Goal: Transaction & Acquisition: Purchase product/service

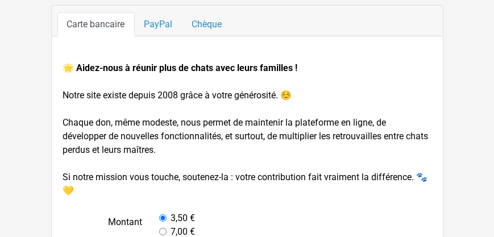
scroll to position [38, 0]
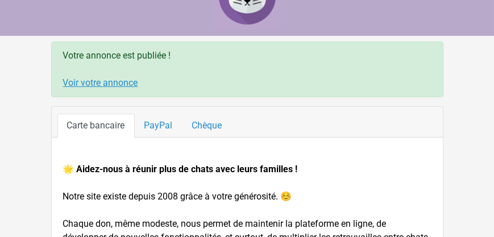
click at [124, 80] on link "Voir votre annonce" at bounding box center [100, 82] width 75 height 11
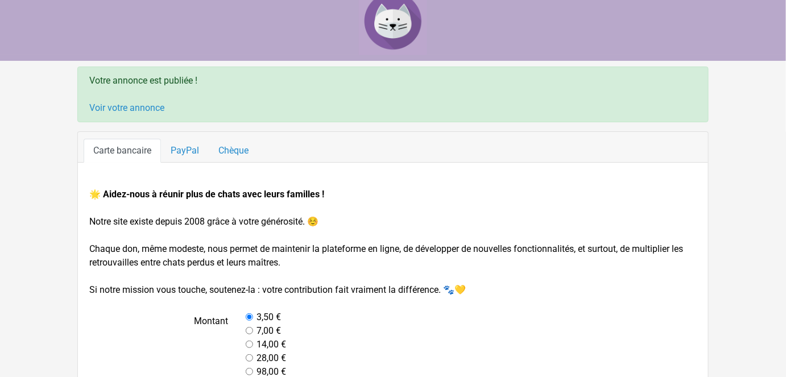
scroll to position [0, 0]
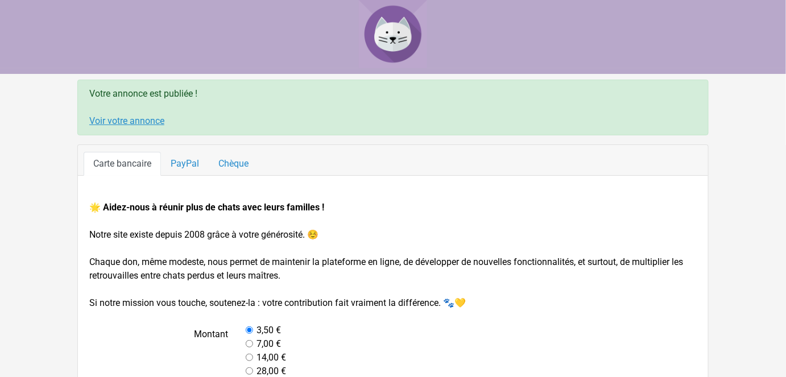
click at [147, 121] on link "Voir votre annonce" at bounding box center [126, 120] width 75 height 11
click at [152, 119] on link "Voir votre annonce" at bounding box center [126, 120] width 75 height 11
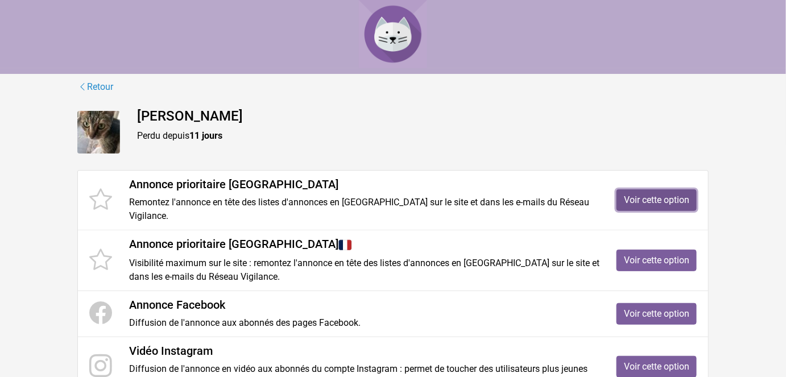
click at [654, 200] on link "Voir cette option" at bounding box center [657, 200] width 80 height 22
